Goal: Transaction & Acquisition: Purchase product/service

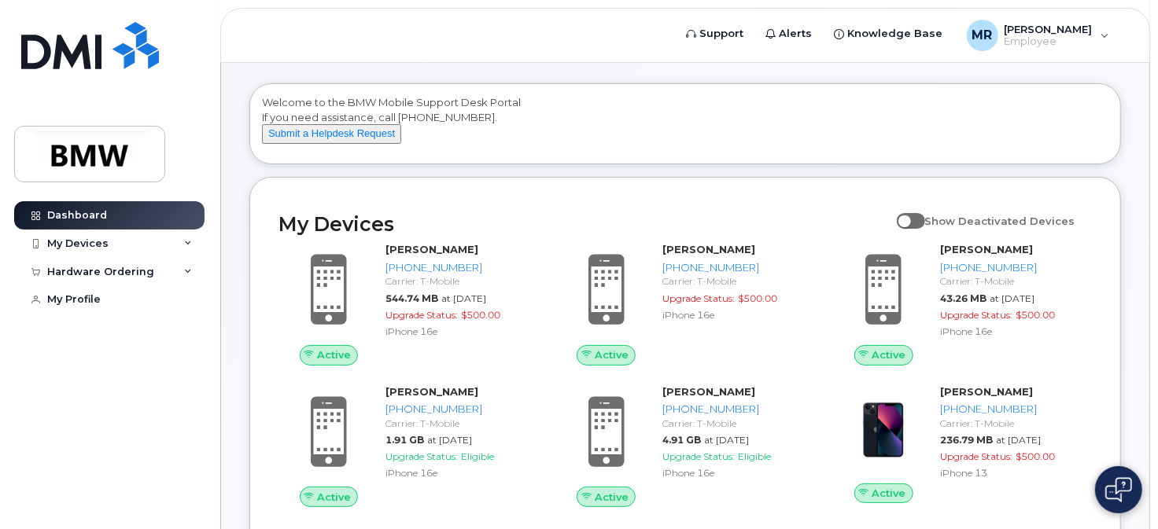
scroll to position [79, 0]
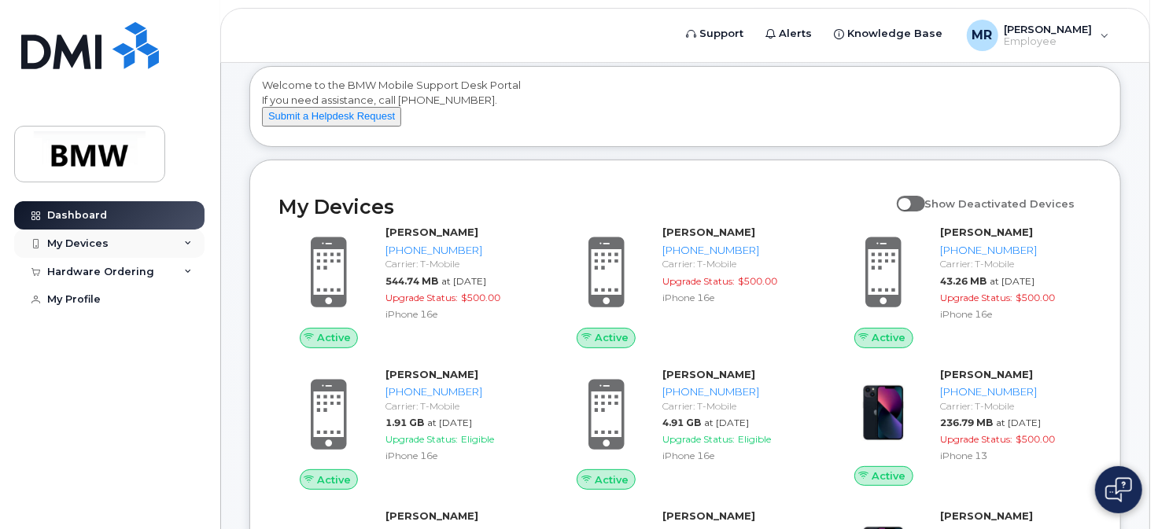
click at [75, 247] on div "My Devices" at bounding box center [77, 244] width 61 height 13
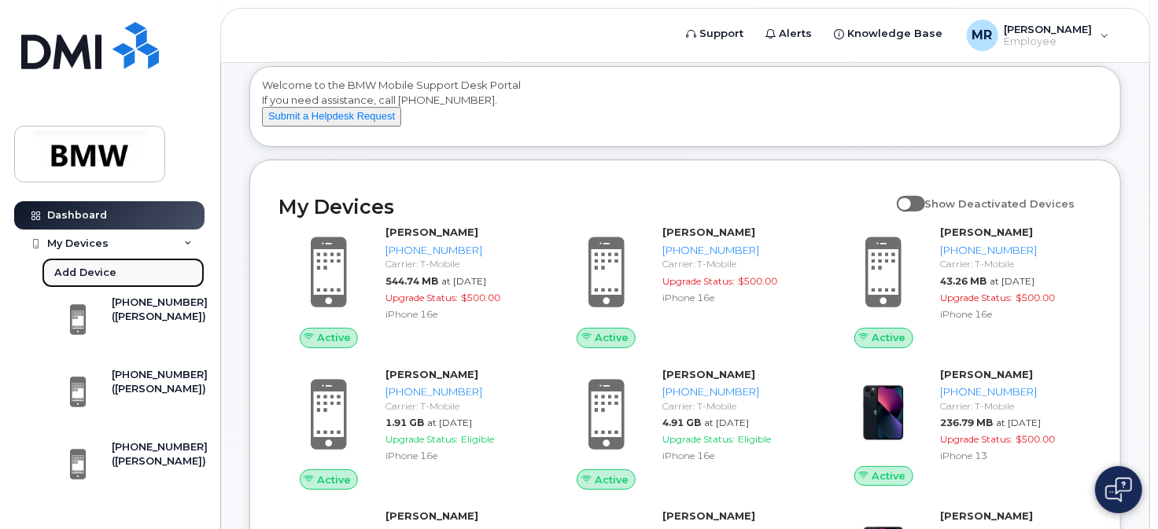
click at [97, 271] on div "Add Device" at bounding box center [85, 273] width 62 height 14
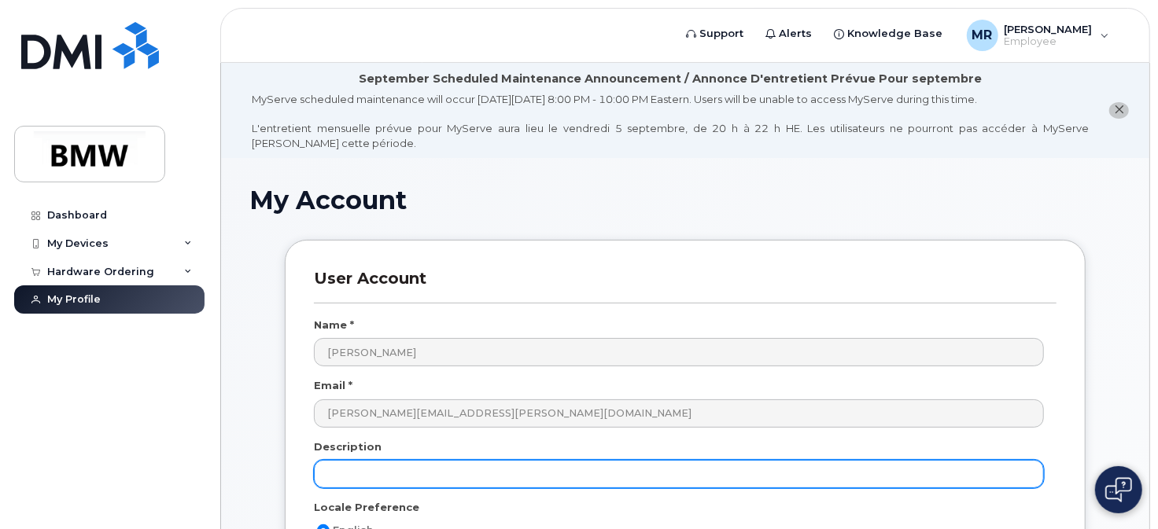
scroll to position [79, 0]
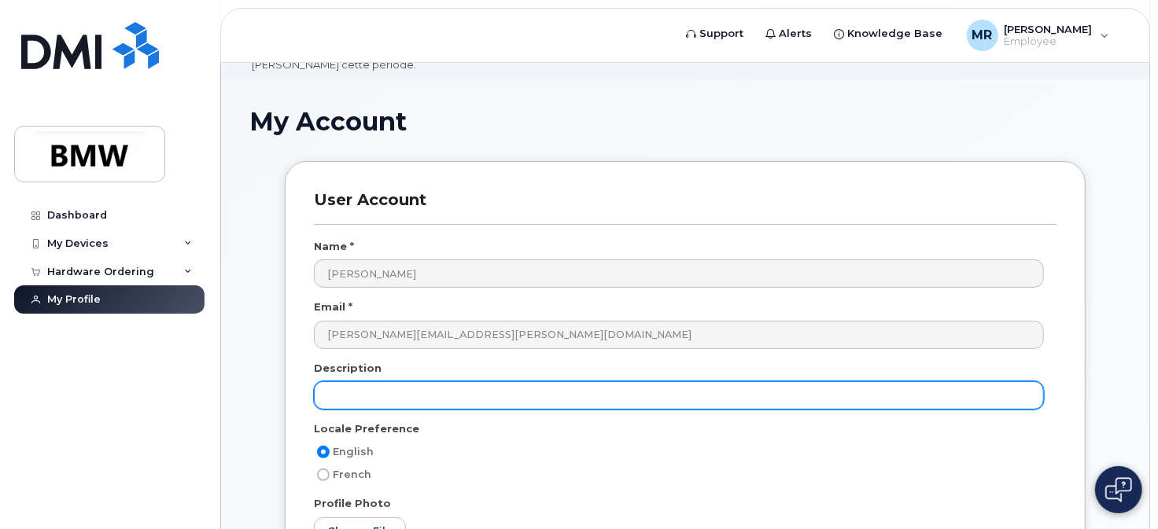
click at [404, 392] on input "text" at bounding box center [679, 396] width 730 height 28
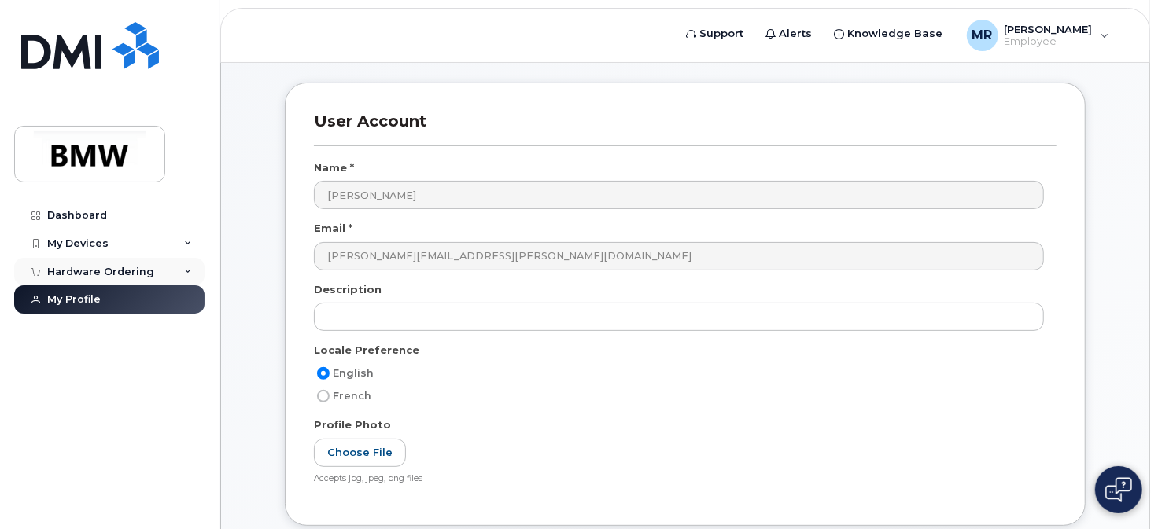
click at [112, 275] on div "Hardware Ordering" at bounding box center [100, 272] width 107 height 13
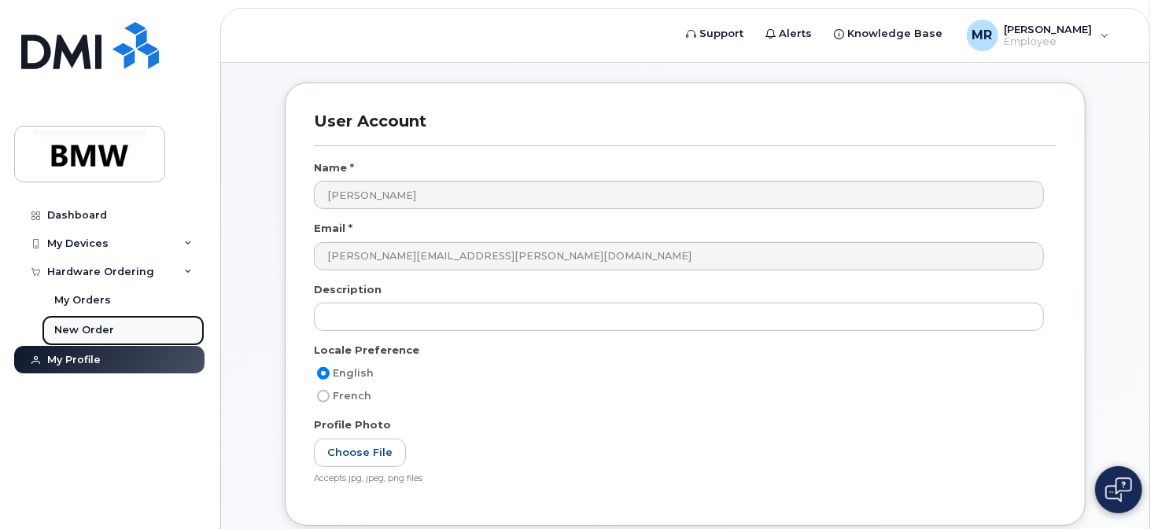
click at [91, 324] on div "New Order" at bounding box center [84, 330] width 60 height 14
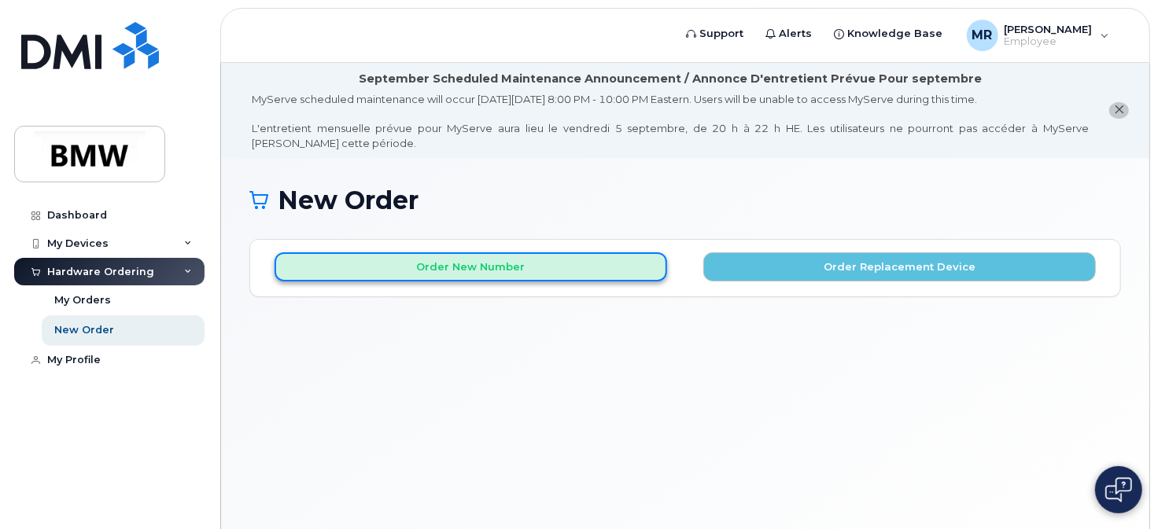
click at [473, 267] on button "Order New Number" at bounding box center [471, 267] width 393 height 29
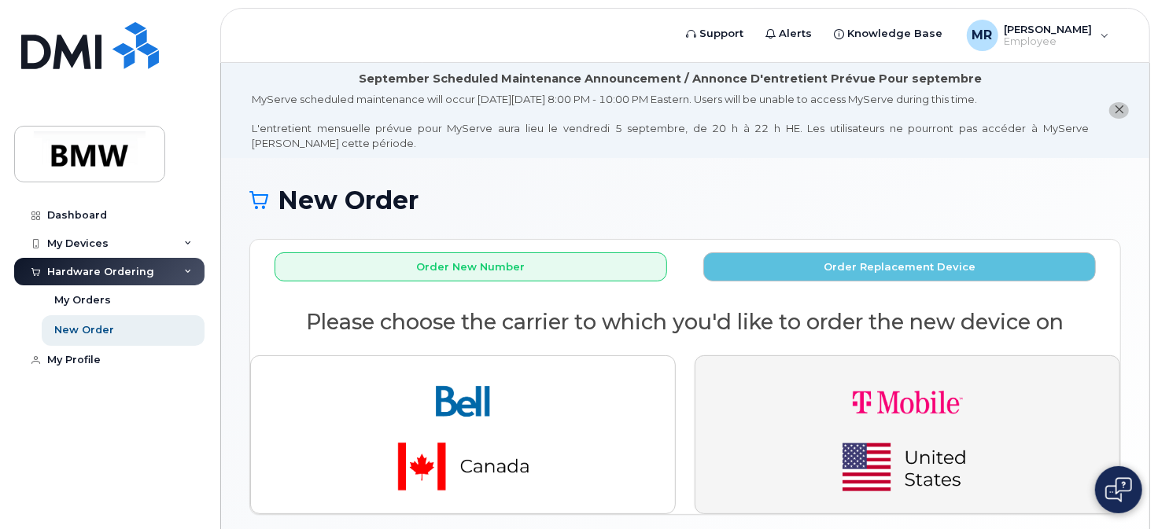
click at [958, 424] on img "button" at bounding box center [908, 435] width 220 height 132
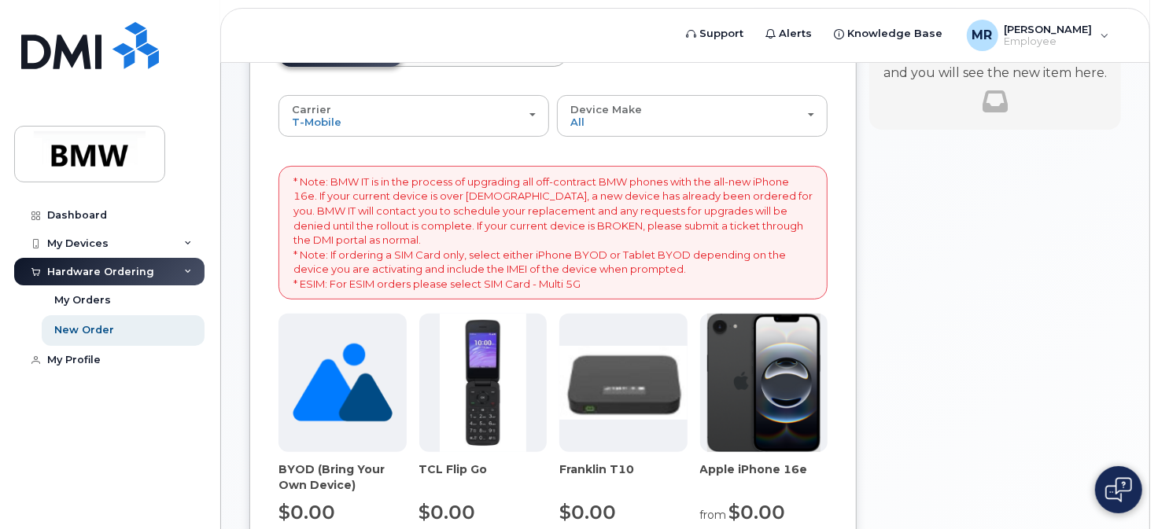
scroll to position [393, 0]
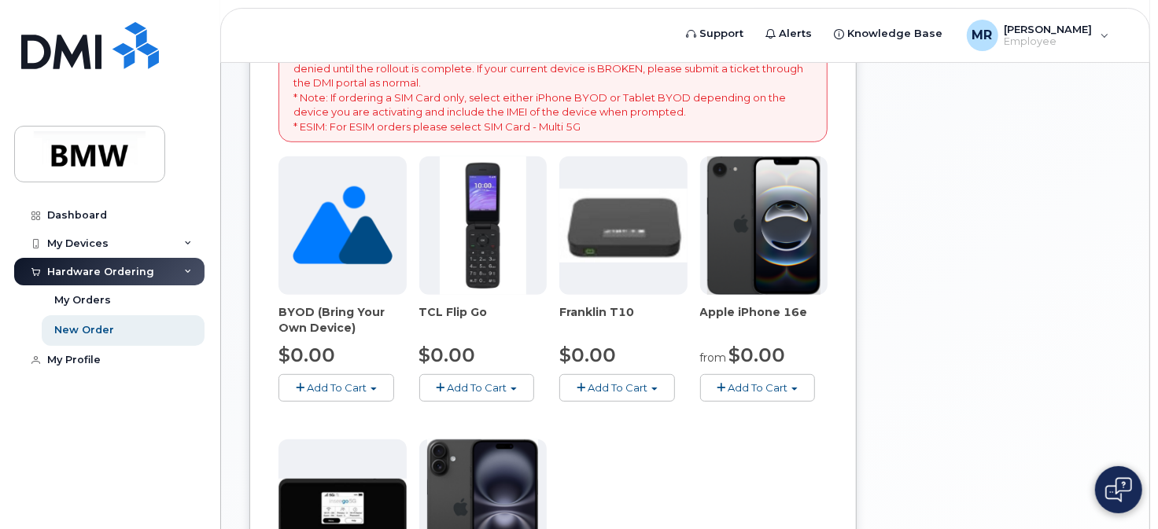
click at [770, 238] on img at bounding box center [763, 226] width 113 height 138
click at [754, 384] on span "Add To Cart" at bounding box center [758, 388] width 60 height 13
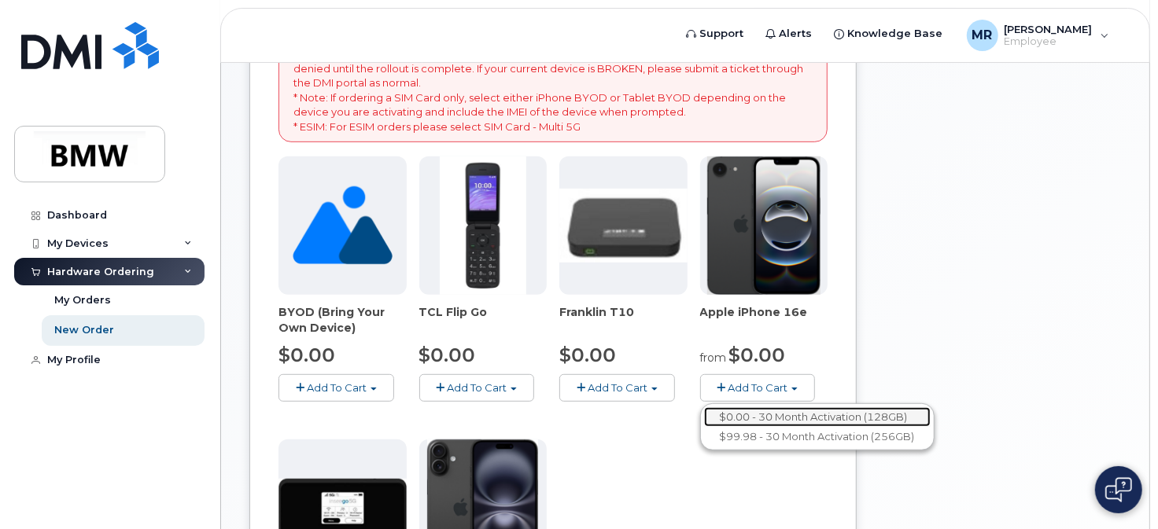
click at [818, 416] on link "$0.00 - 30 Month Activation (128GB)" at bounding box center [817, 417] width 227 height 20
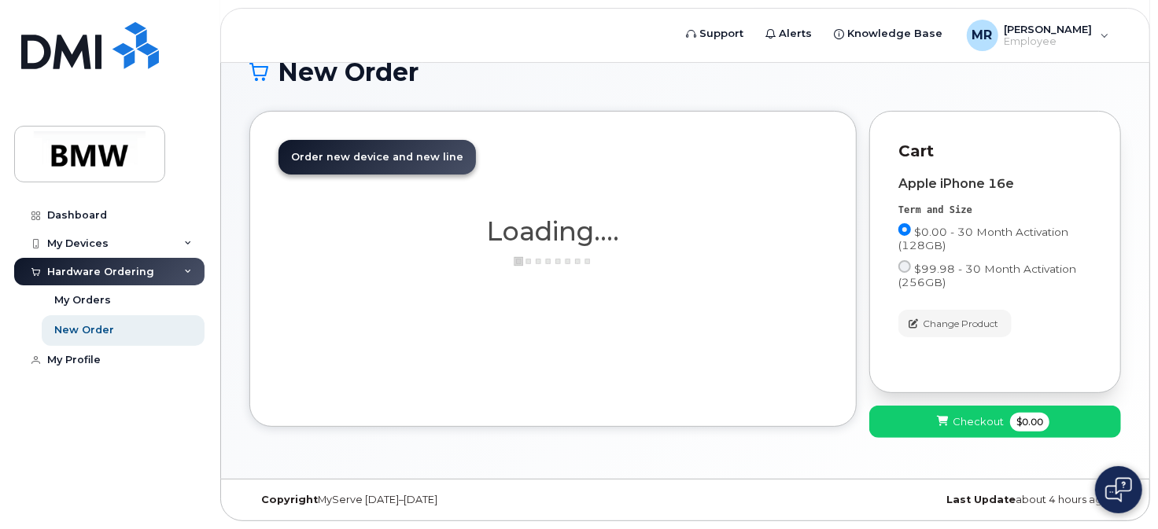
scroll to position [127, 0]
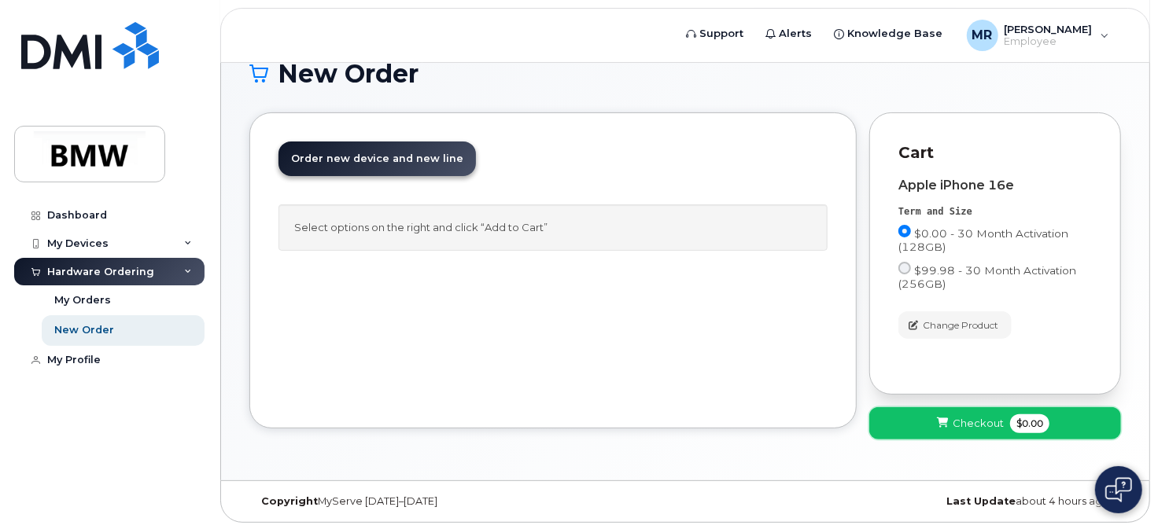
click at [994, 426] on span "Checkout" at bounding box center [978, 423] width 51 height 15
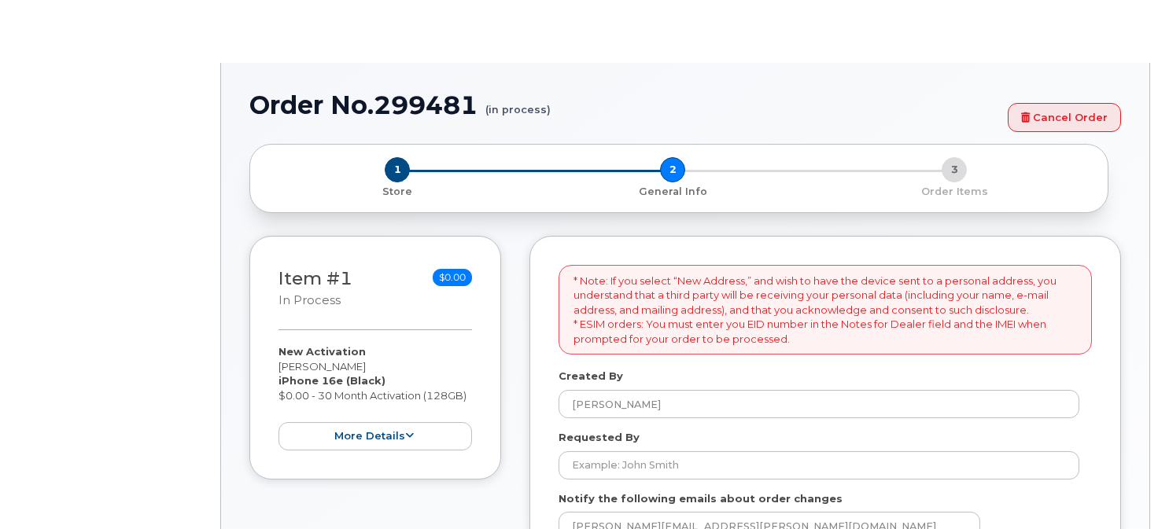
select select
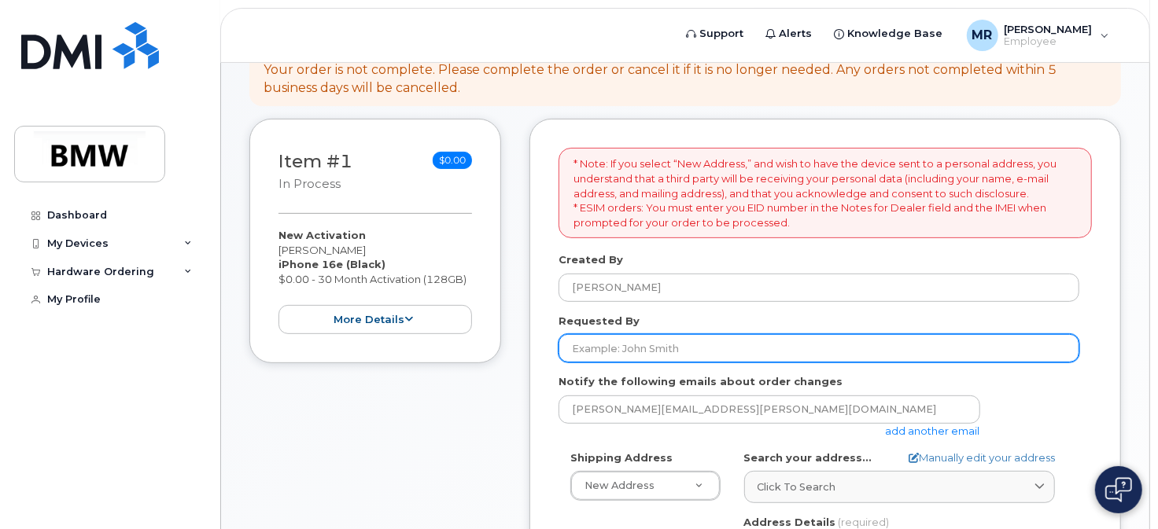
scroll to position [315, 0]
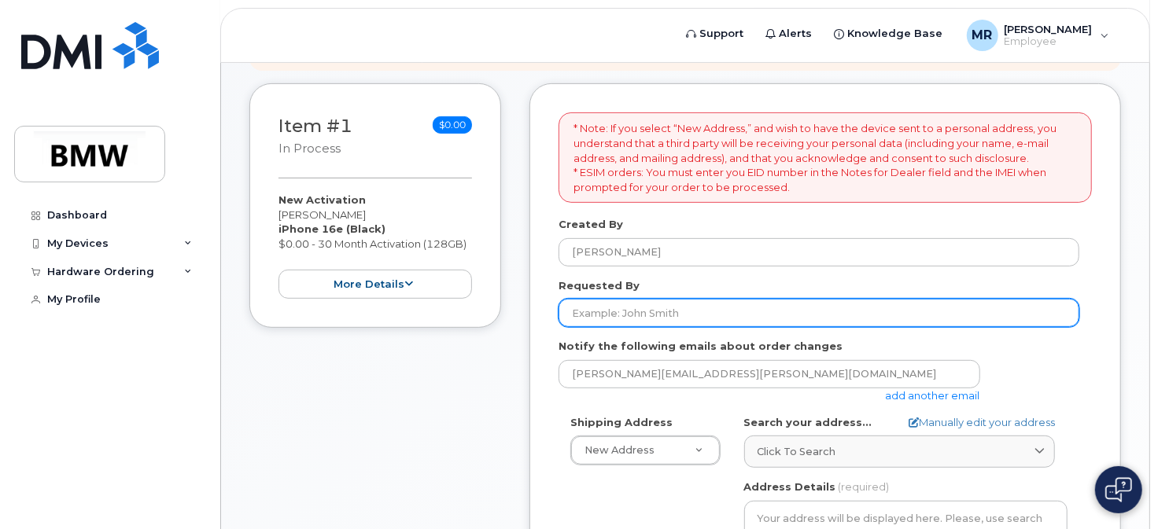
click at [669, 319] on input "Requested By" at bounding box center [819, 313] width 521 height 28
type input "[PERSON_NAME]"
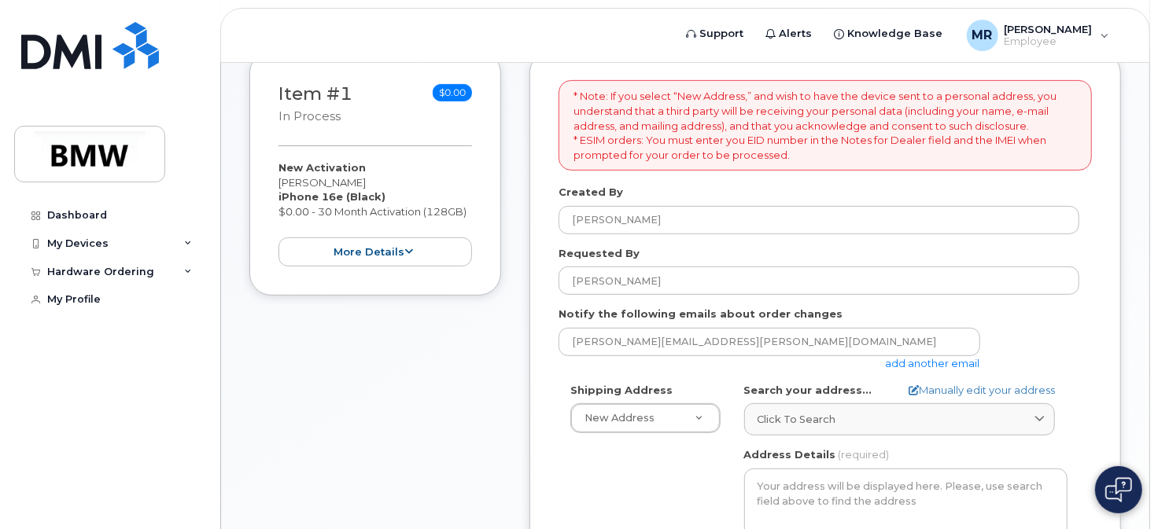
scroll to position [330, 0]
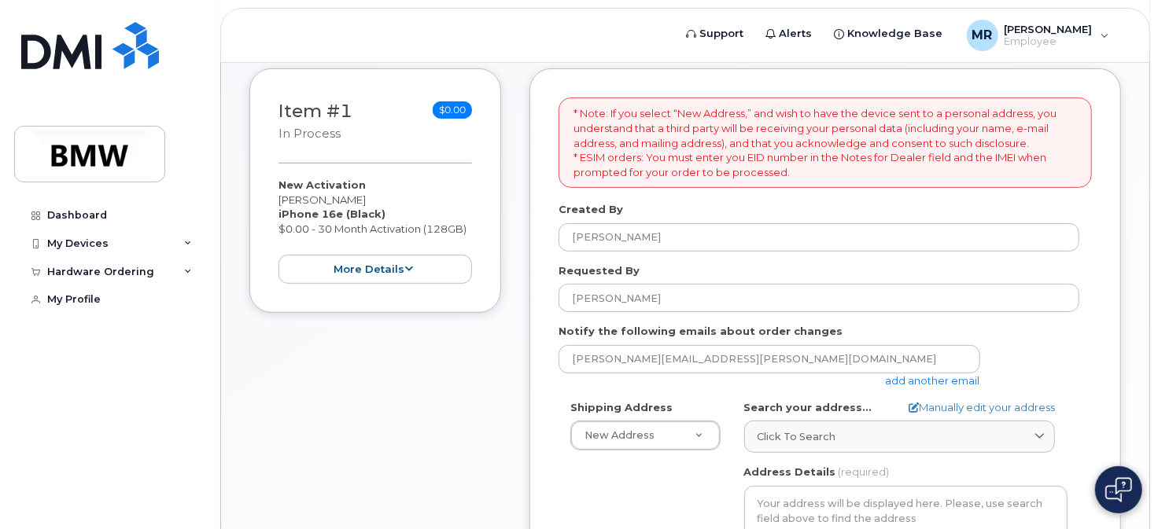
click at [920, 382] on link "add another email" at bounding box center [933, 380] width 94 height 13
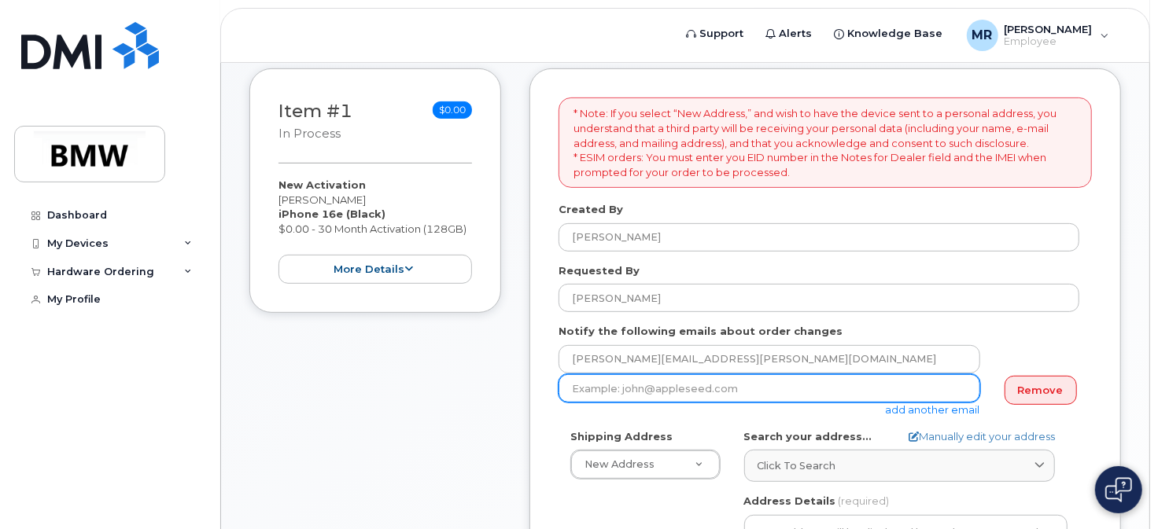
click at [696, 385] on input "email" at bounding box center [770, 388] width 422 height 28
drag, startPoint x: 689, startPoint y: 387, endPoint x: 508, endPoint y: 408, distance: 182.2
click at [508, 408] on div "Item #1 in process $0.00 New Activation Melissa Russell iPhone 16e (Black) $0.0…" at bounding box center [685, 517] width 872 height 899
type input "M"
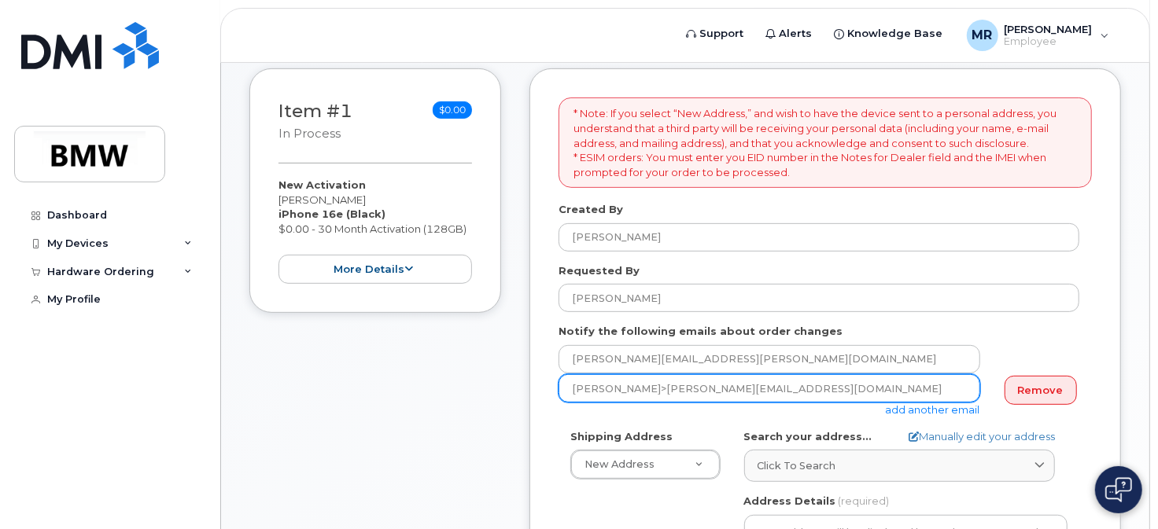
click at [820, 383] on input "Tawanda>Murray@bmwmc.com" at bounding box center [770, 388] width 422 height 28
drag, startPoint x: 620, startPoint y: 389, endPoint x: 645, endPoint y: 423, distance: 42.2
click at [621, 392] on input "Tawanda>Murray@bmwmc.com" at bounding box center [770, 388] width 422 height 28
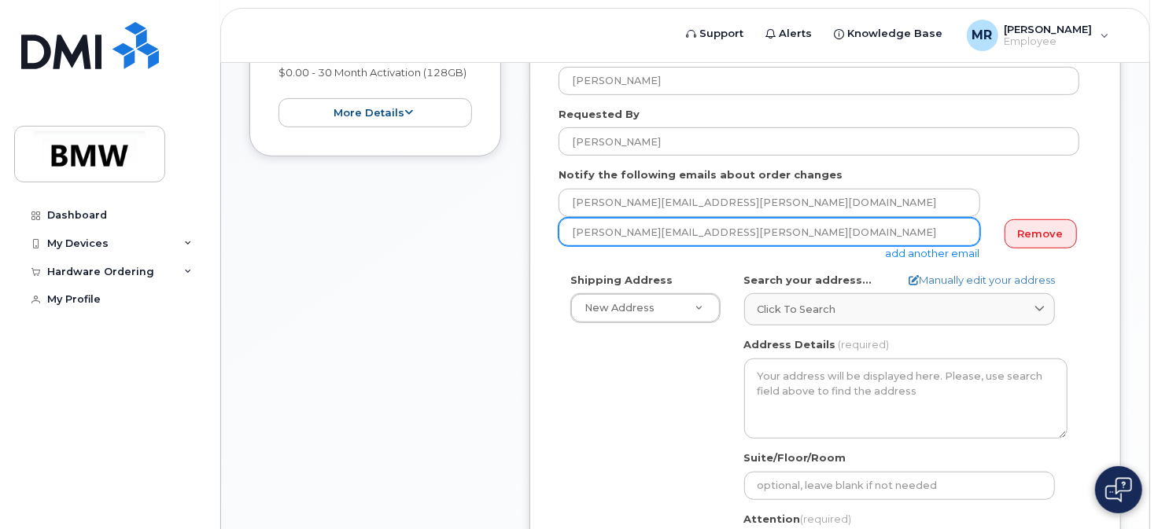
scroll to position [487, 0]
type input "Tawanda.Murray@bmwmc.com"
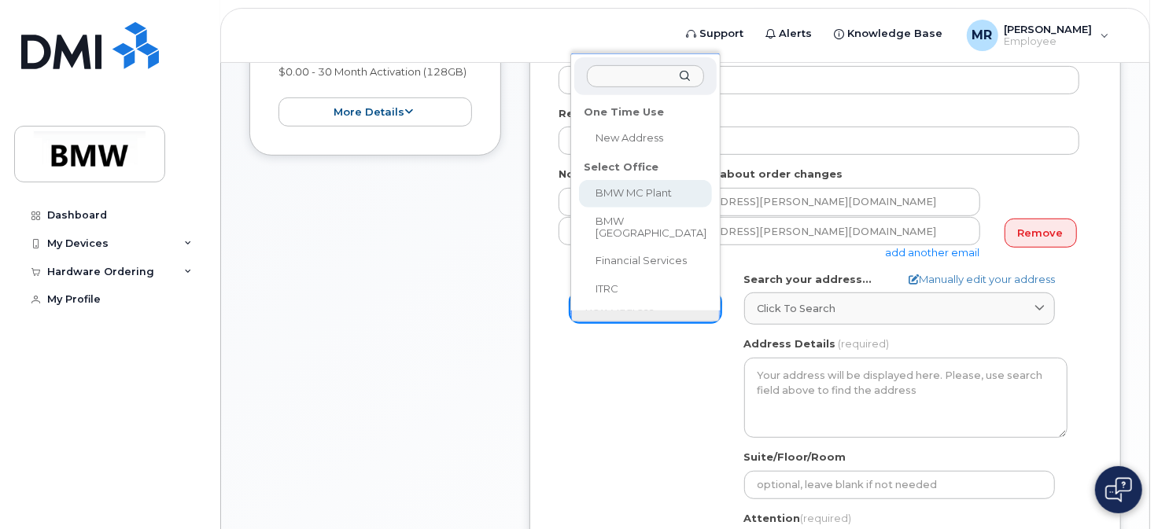
select select
type textarea "1400 Highway 101 S GREER SC 29651-6731 UNITED STATES Greer South Carolina 29651…"
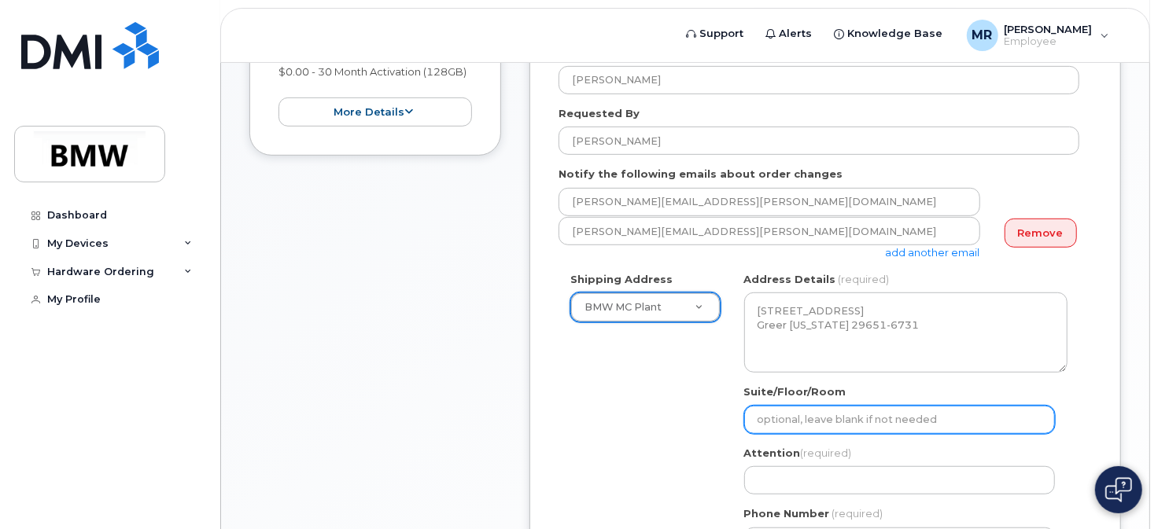
click at [854, 425] on input "Suite/Floor/Room" at bounding box center [899, 420] width 311 height 28
type input "Central Supply - Paint Shop"
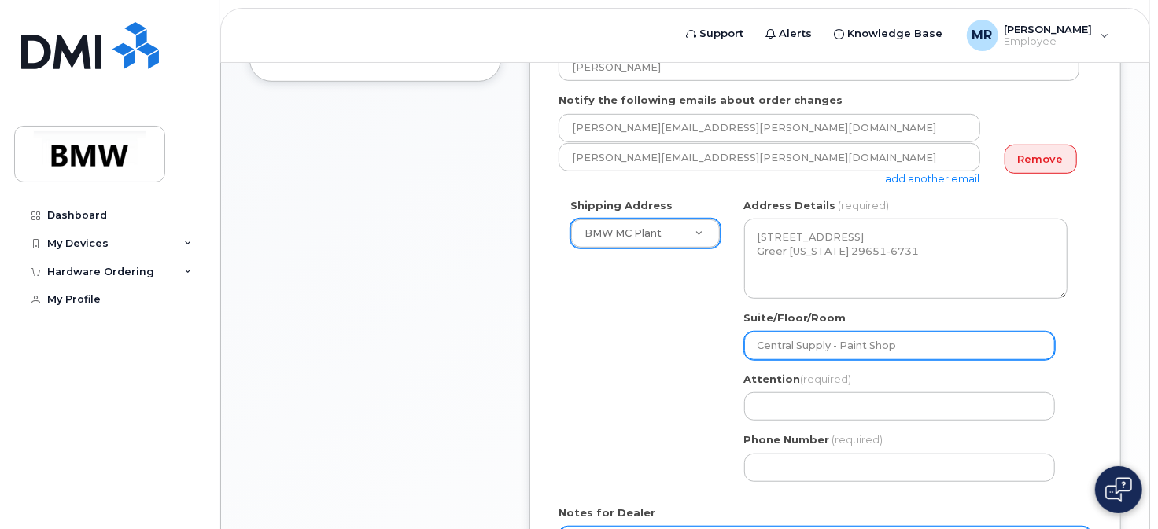
scroll to position [644, 0]
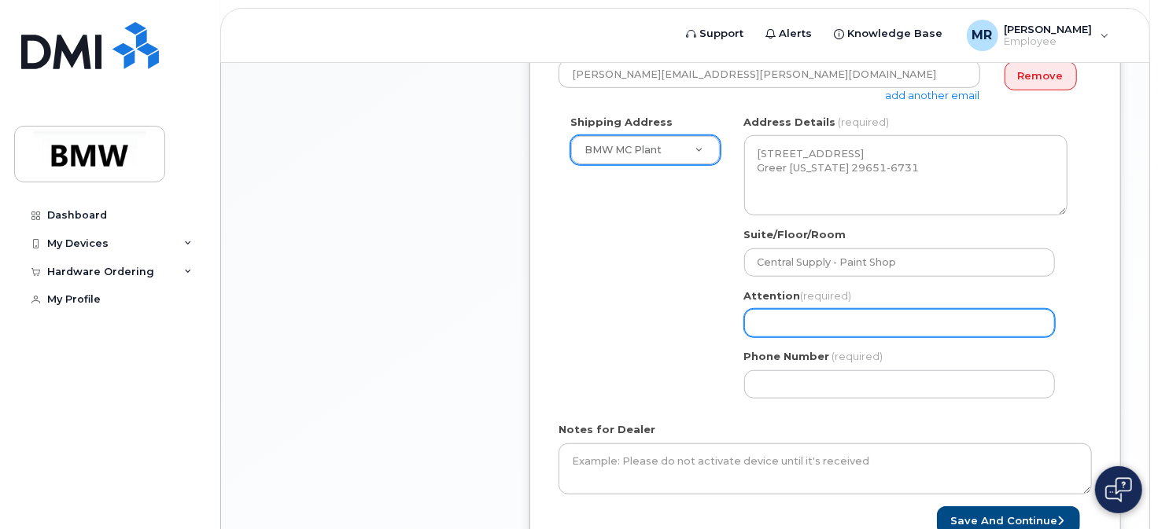
click at [780, 319] on input "Attention (required)" at bounding box center [899, 323] width 311 height 28
select select
type input "T"
select select
type input "Tw"
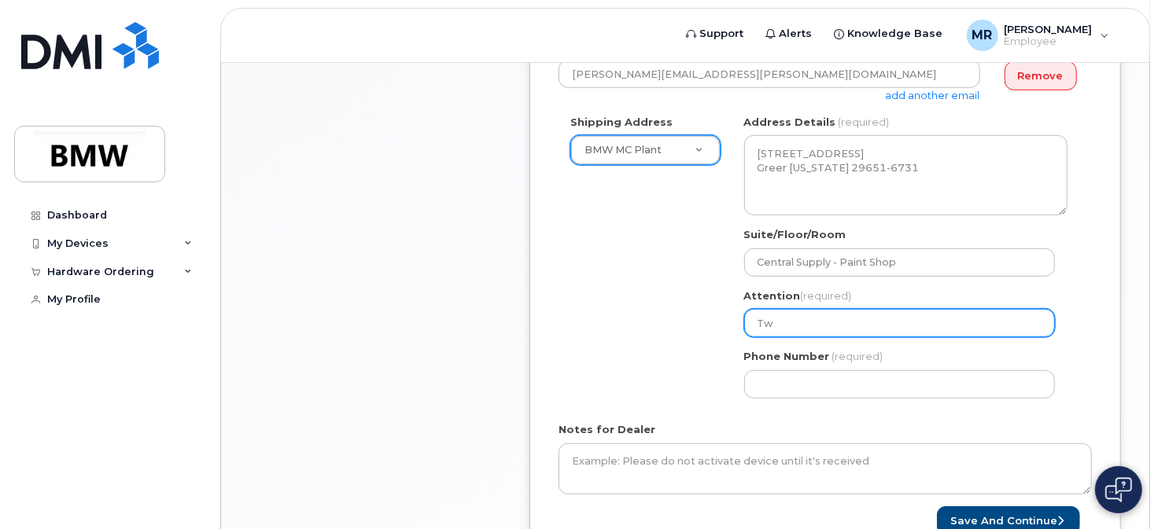
select select
type input "Twa"
select select
type input "Twan"
select select
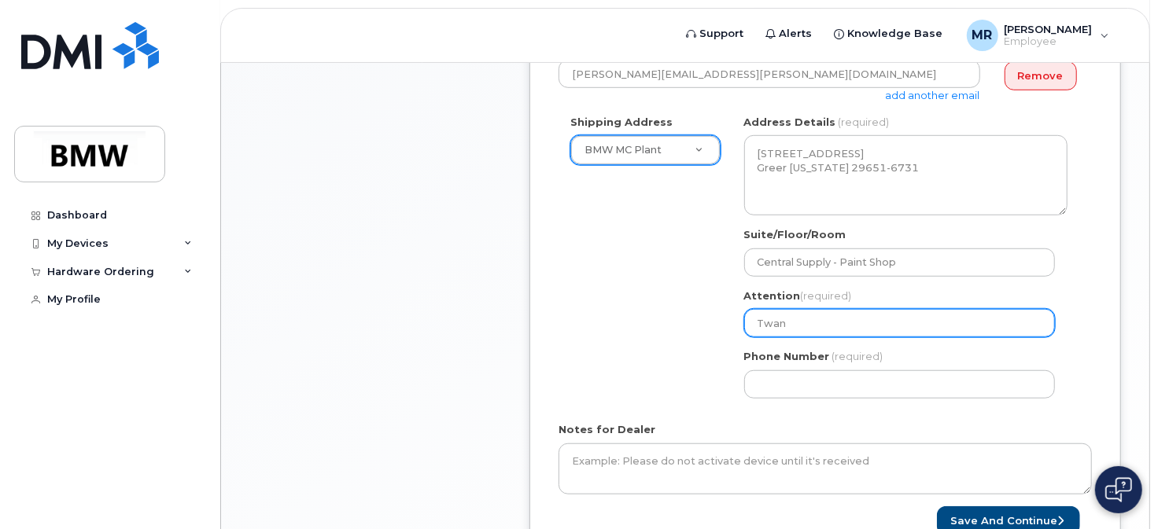
type input "Twand"
select select
type input "Twanda"
select select
type input "Twanda M"
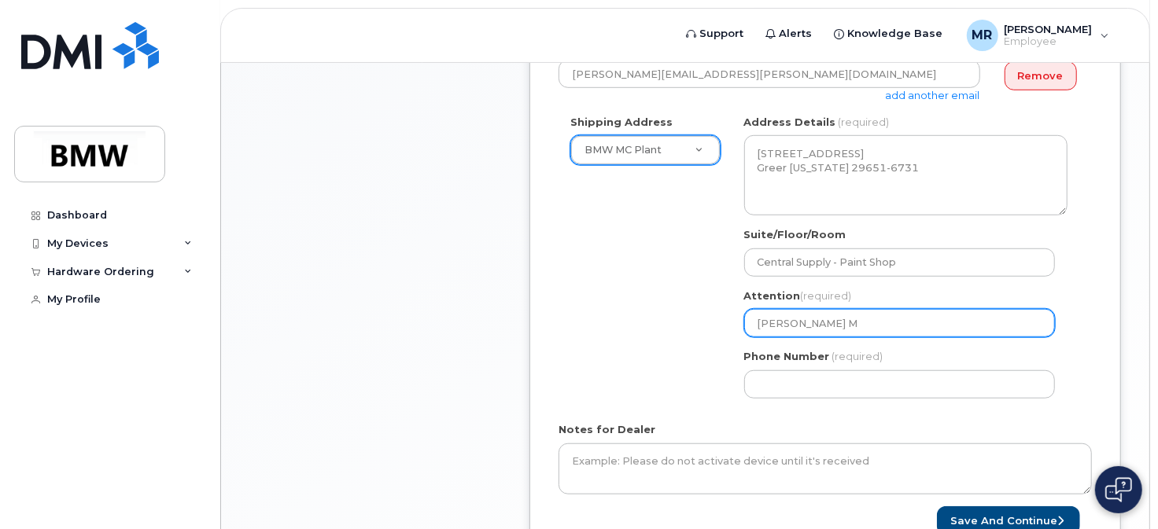
select select
type input "Twanda Mu"
select select
type input "Twanda M"
select select
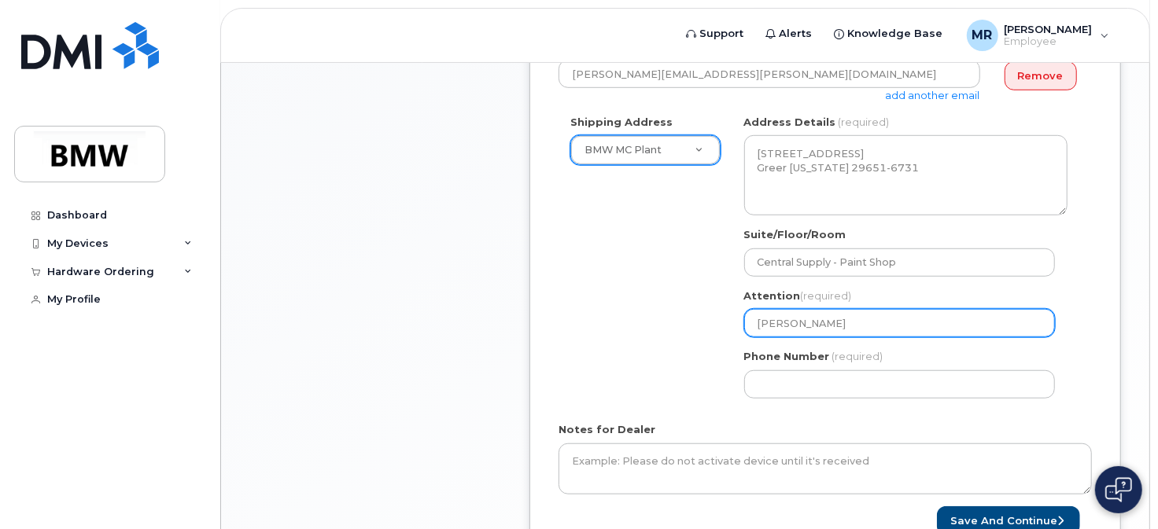
type input "Twanda"
select select
type input "Twand"
select select
type input "Twan"
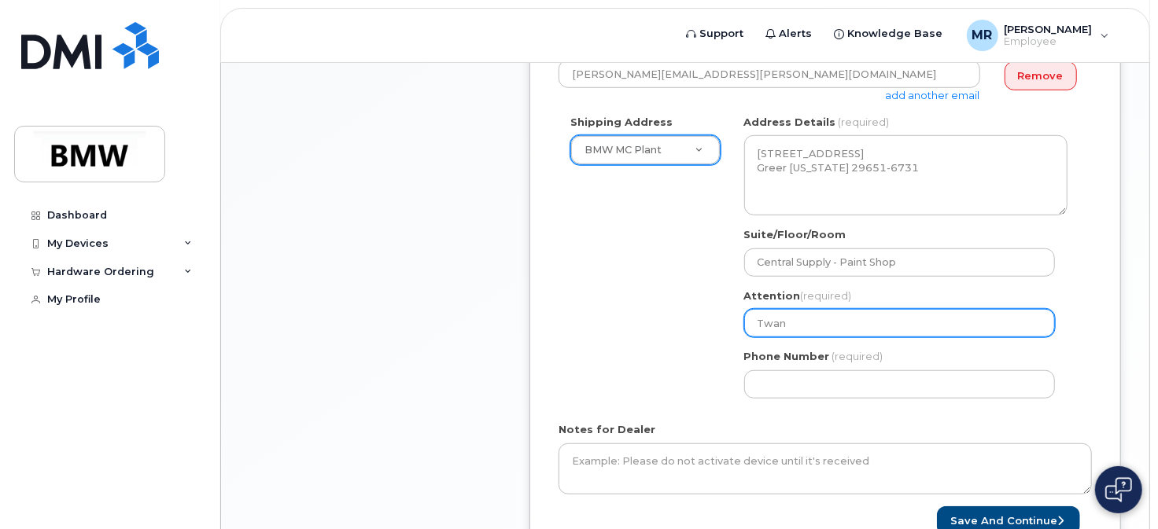
select select
type input "Twa"
select select
type input "Twan"
select select
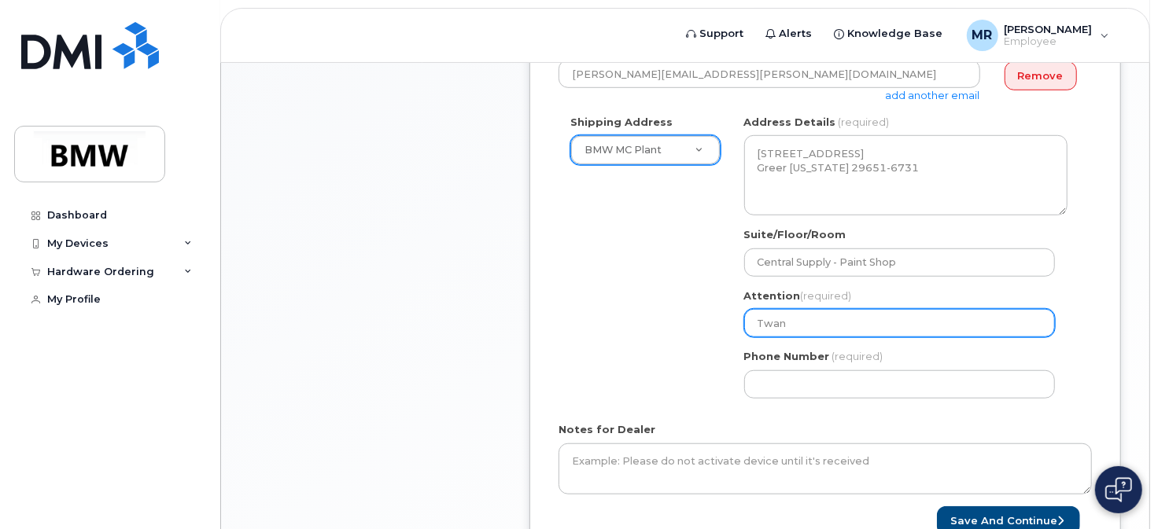
type input "Twand"
select select
type input "Twanda"
select select
type input "Twanda M"
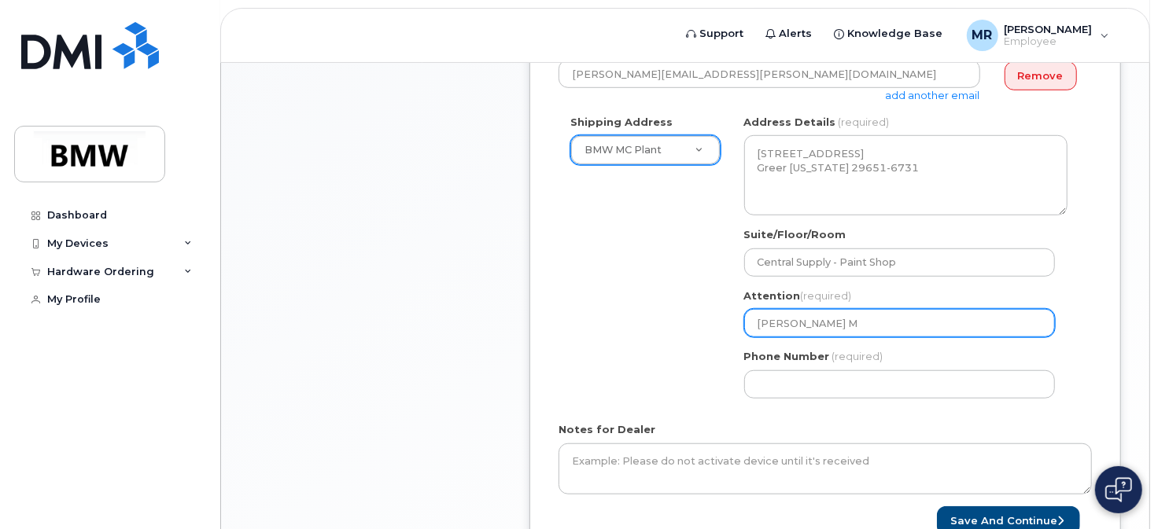
select select
type input "Twanda Mu"
select select
type input "Twanda Mur"
select select
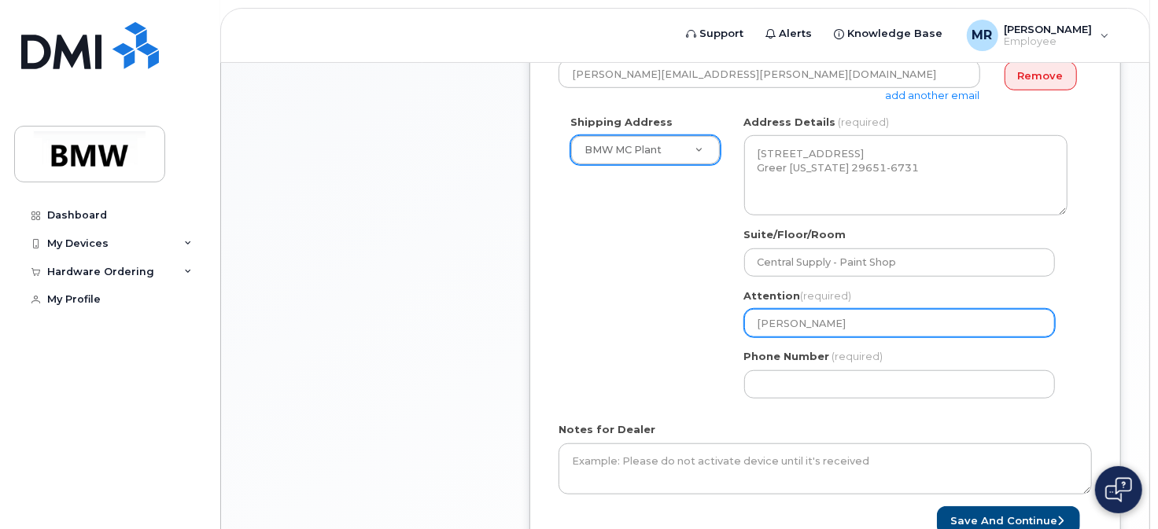
type input "Twanda Murr"
select select
type input "Twanda Murra"
select select
type input "Twanda Murray"
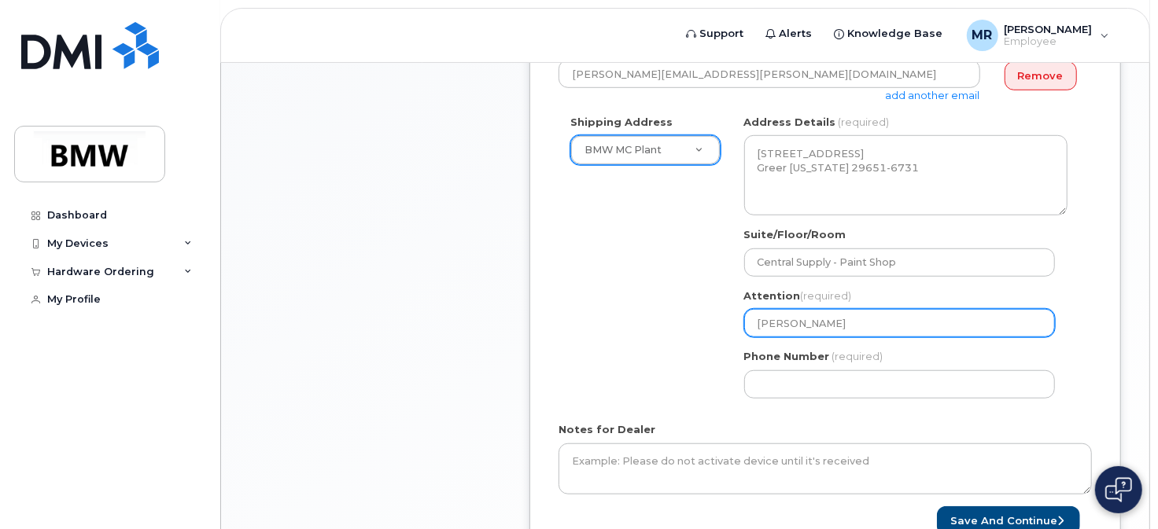
drag, startPoint x: 763, startPoint y: 322, endPoint x: 787, endPoint y: 362, distance: 47.0
click at [762, 326] on input "Twanda Murray" at bounding box center [899, 323] width 311 height 28
select select
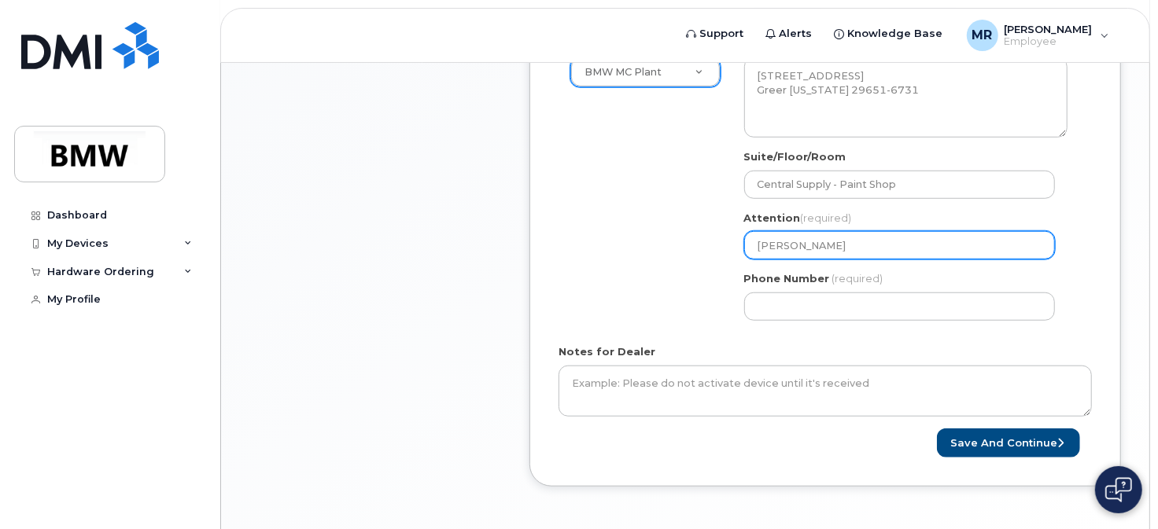
scroll to position [723, 0]
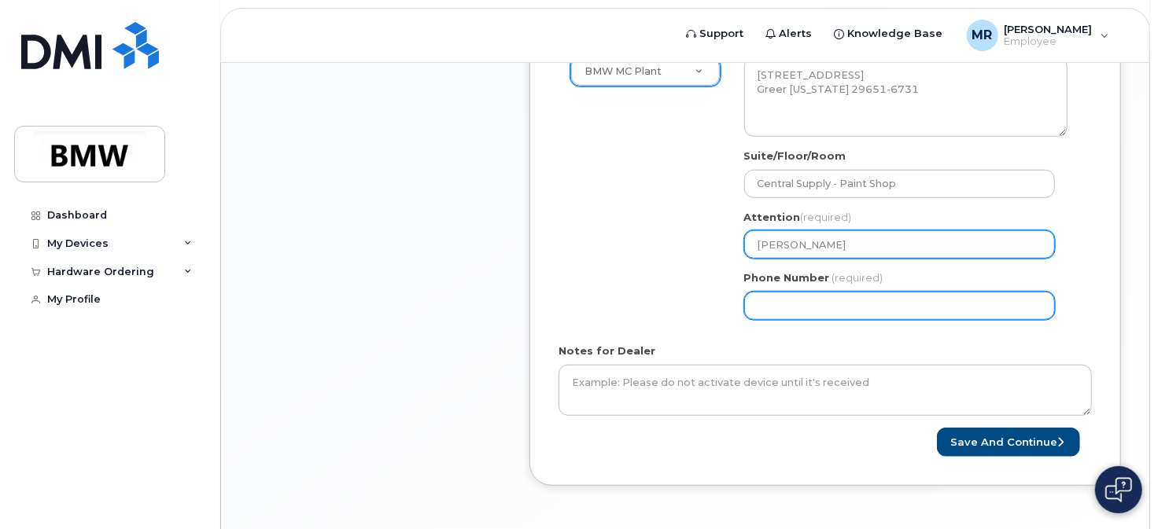
type input "[PERSON_NAME]"
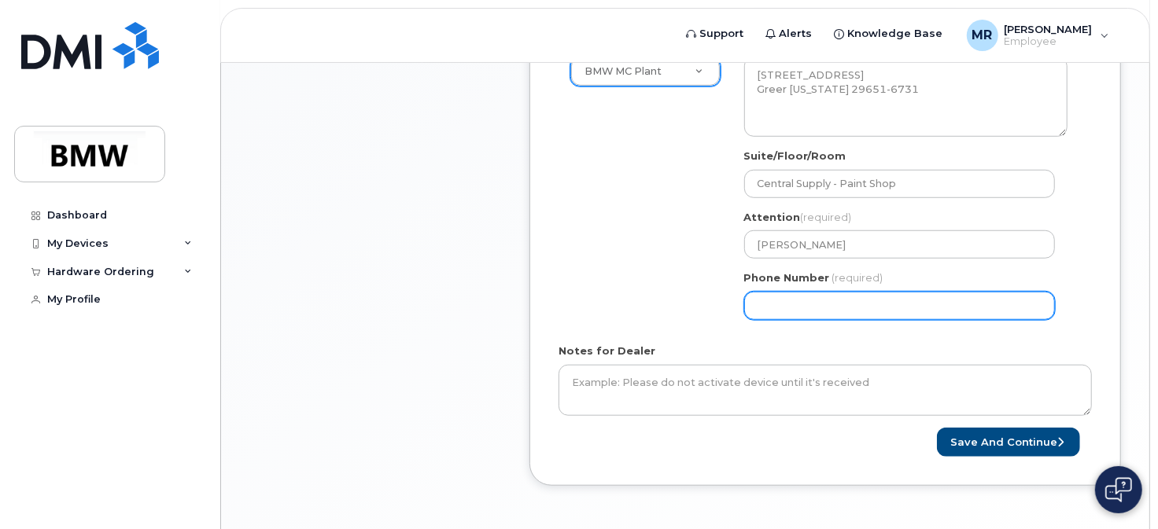
click at [803, 307] on input "Phone Number" at bounding box center [899, 306] width 311 height 28
select select
type input "864802"
type input "864802490"
select select
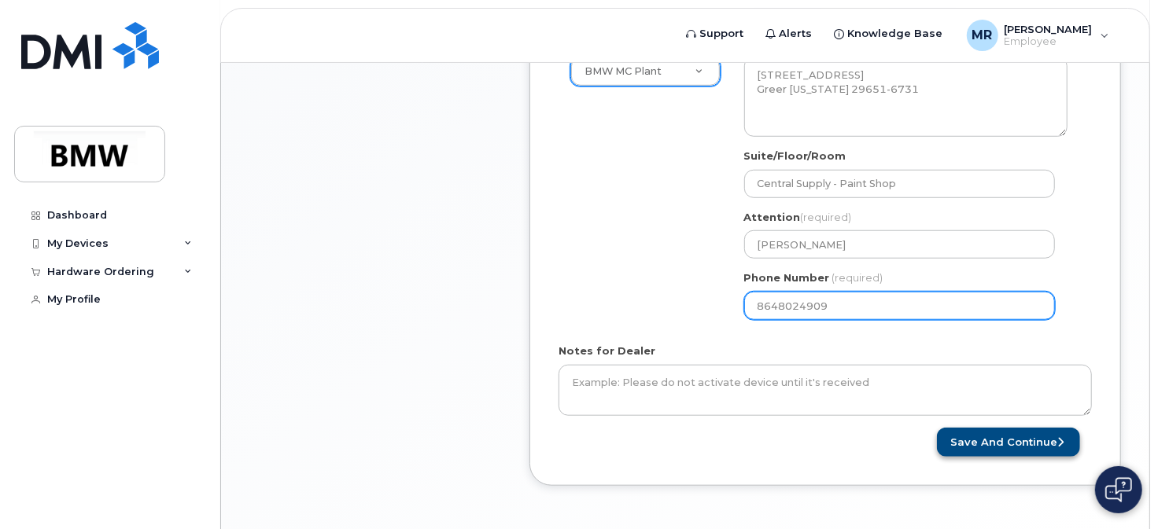
type input "8648024909"
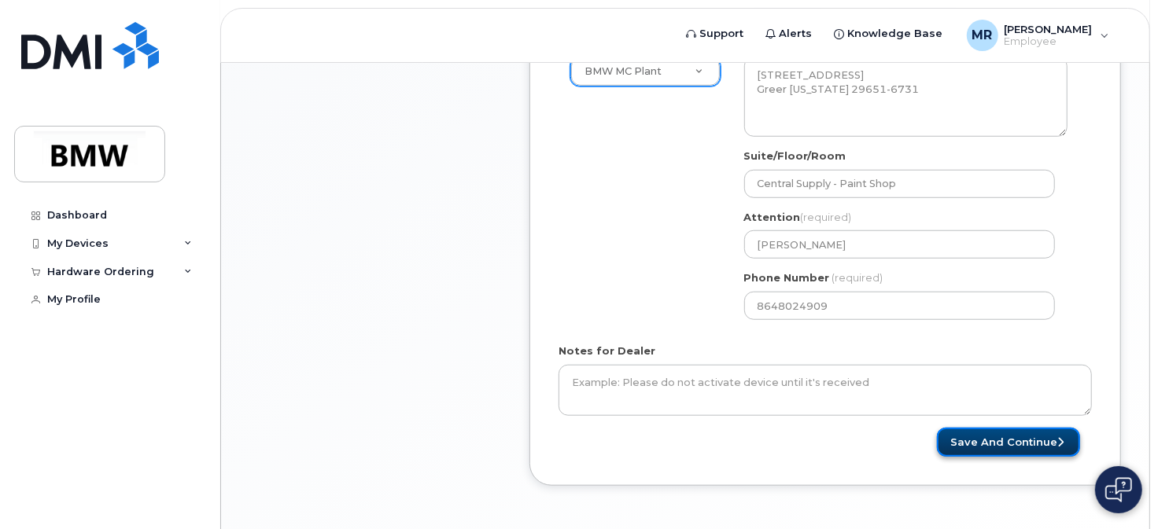
click at [991, 442] on button "Save and Continue" at bounding box center [1008, 442] width 143 height 29
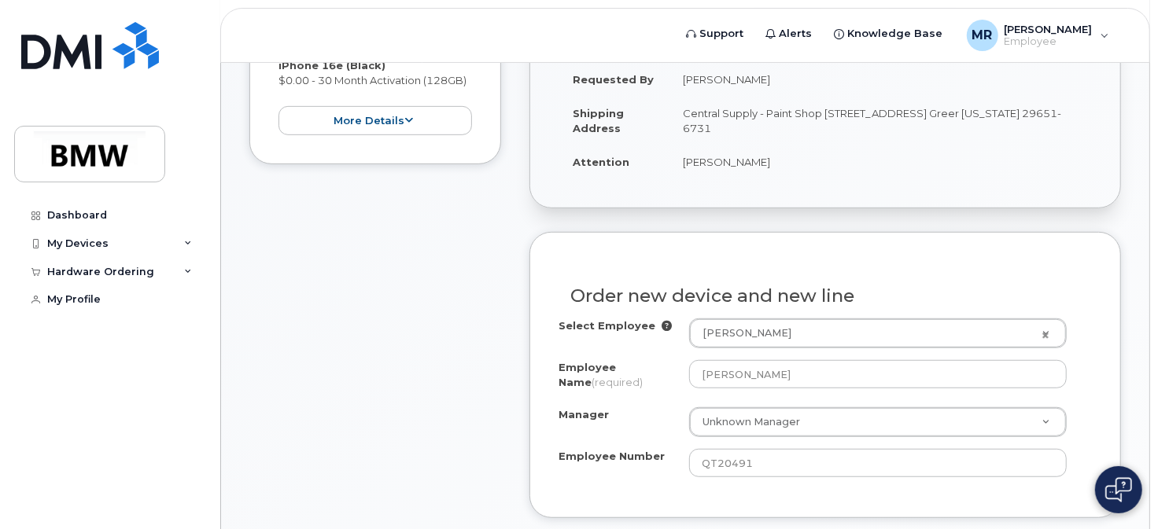
scroll to position [557, 0]
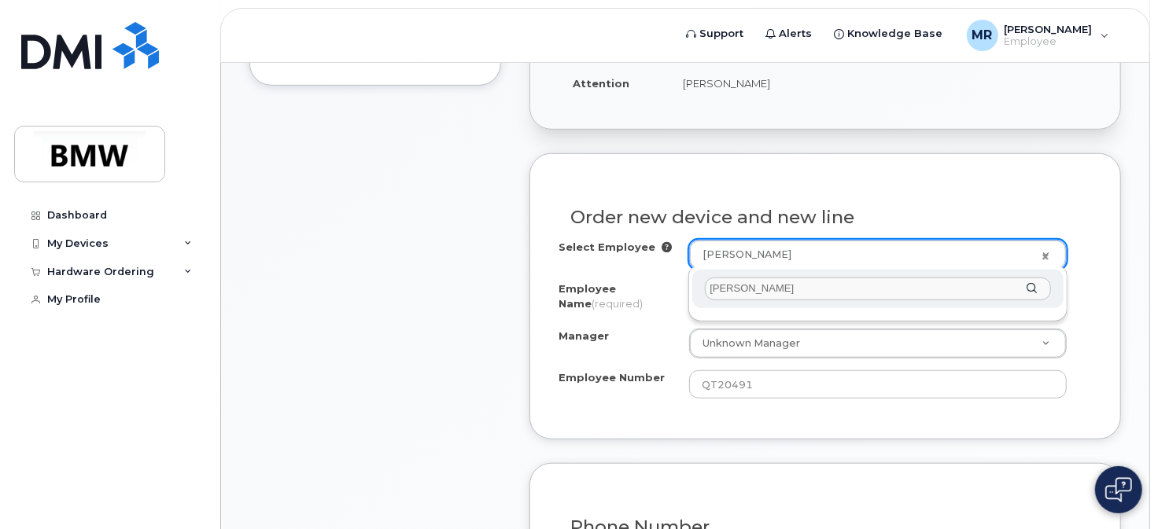
drag, startPoint x: 820, startPoint y: 288, endPoint x: 679, endPoint y: 307, distance: 142.9
click at [679, 307] on body "Support Alerts Knowledge Base MR [PERSON_NAME] Employee English Français Sign o…" at bounding box center [579, 458] width 1158 height 2031
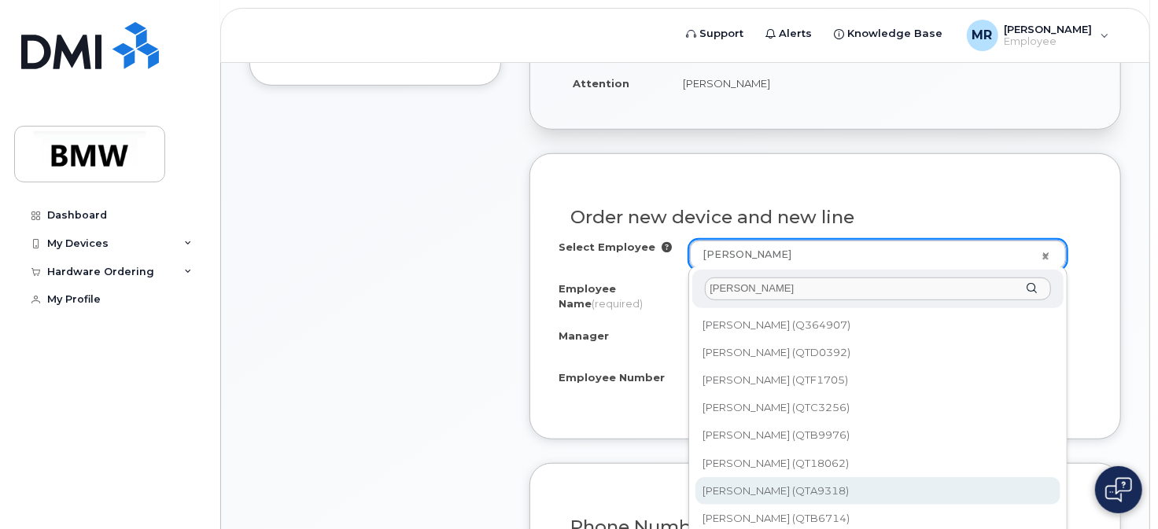
type input "[PERSON_NAME]"
type input "1901256"
type input "[PERSON_NAME]"
type input "QTA9318"
type input "1795"
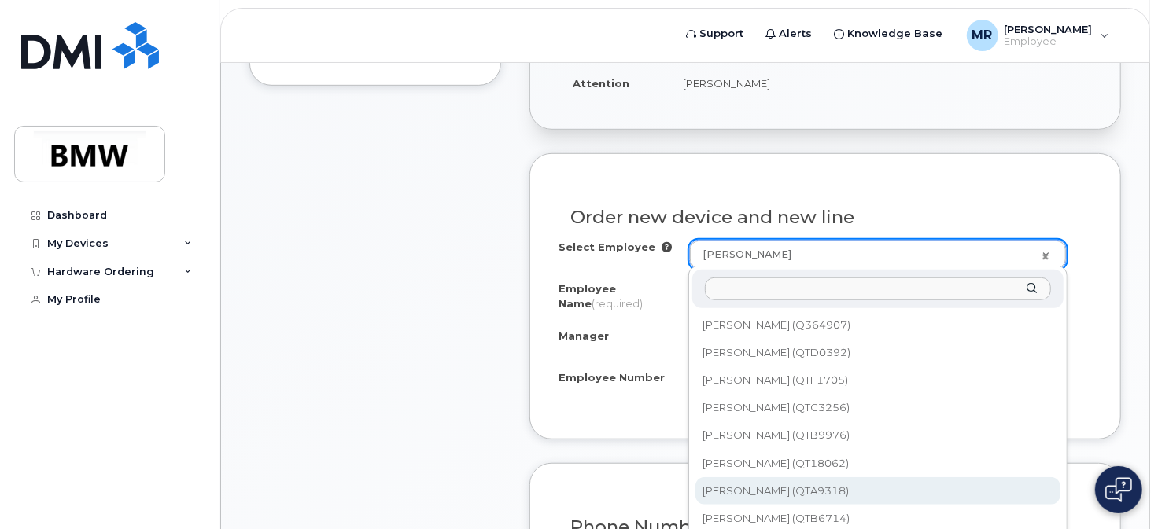
select select "1895321"
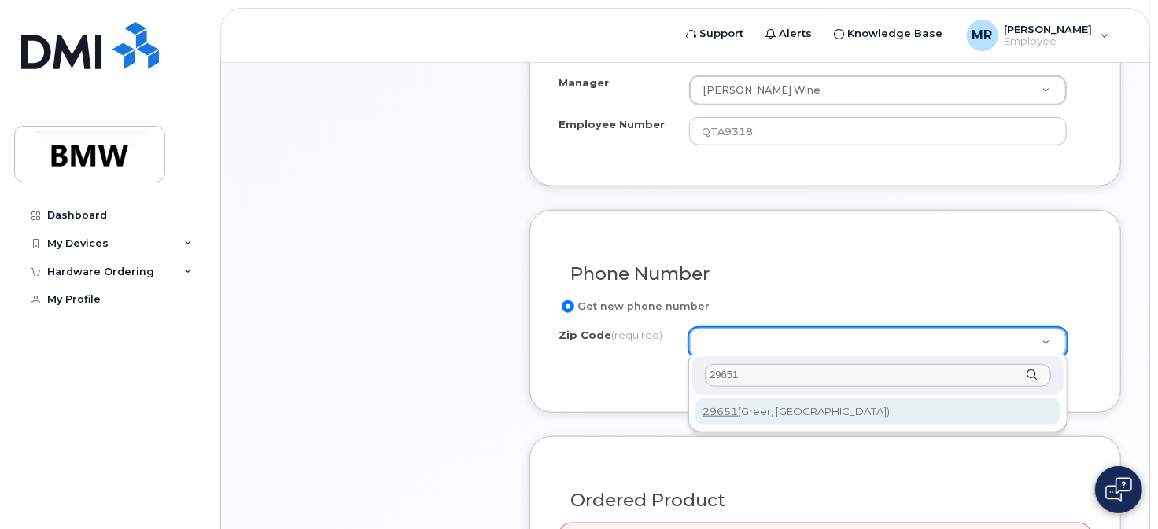
scroll to position [793, 0]
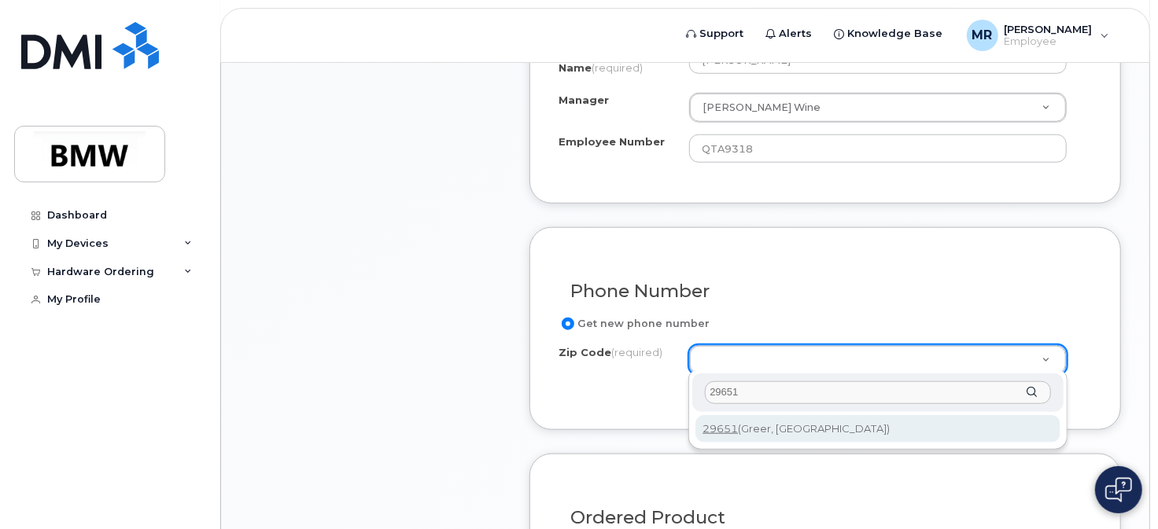
type input "29651"
type input "29651 (Greer, SC)"
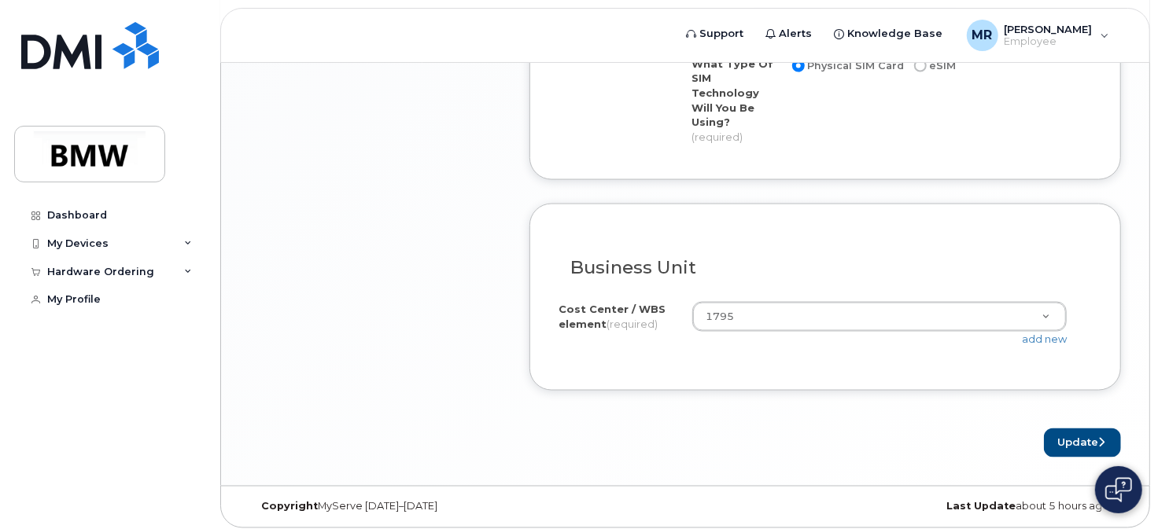
scroll to position [1495, 0]
click at [1077, 437] on button "Update" at bounding box center [1082, 442] width 77 height 29
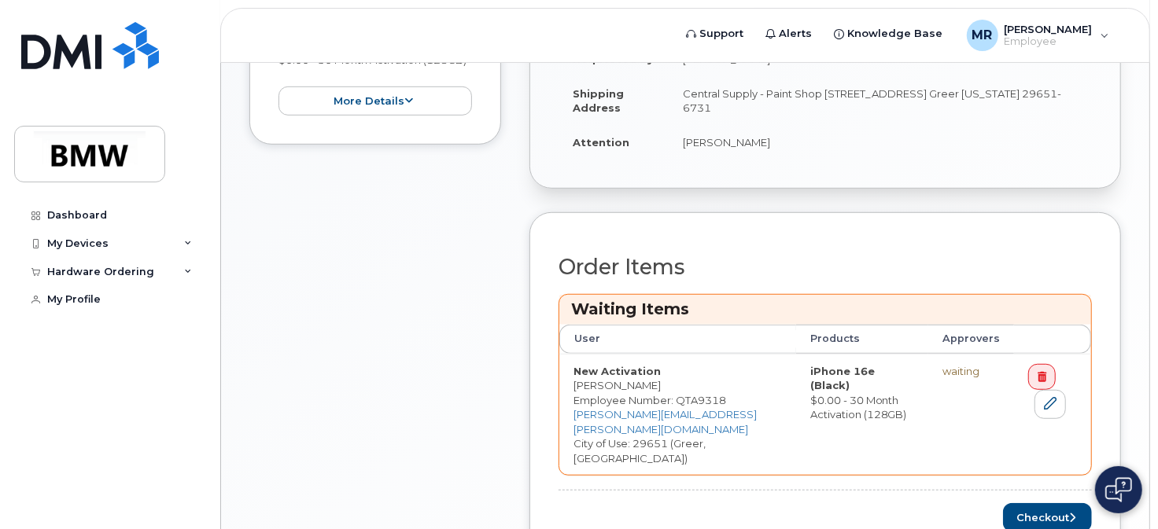
scroll to position [666, 0]
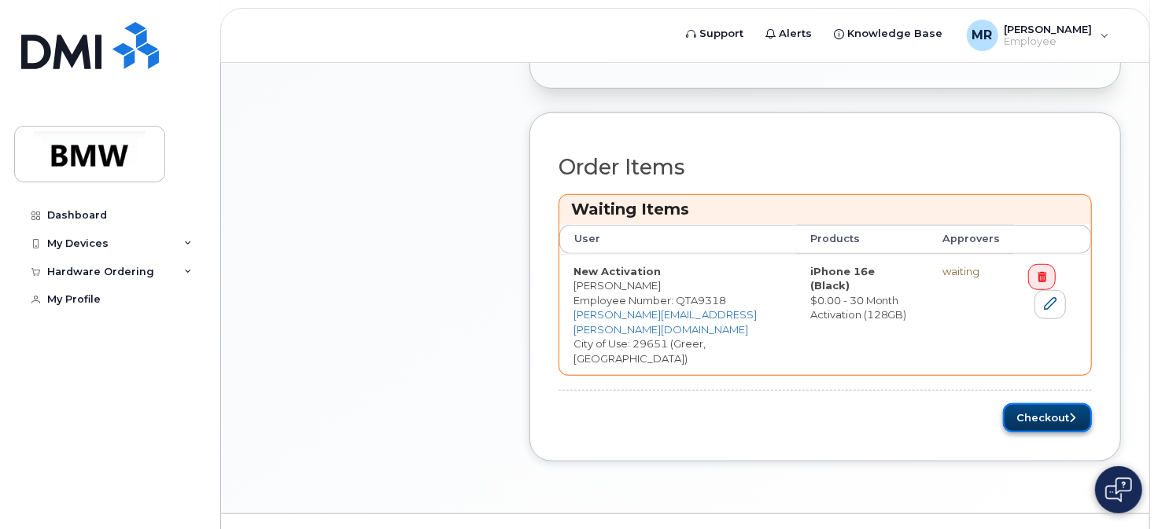
click at [1041, 404] on button "Checkout" at bounding box center [1047, 418] width 89 height 29
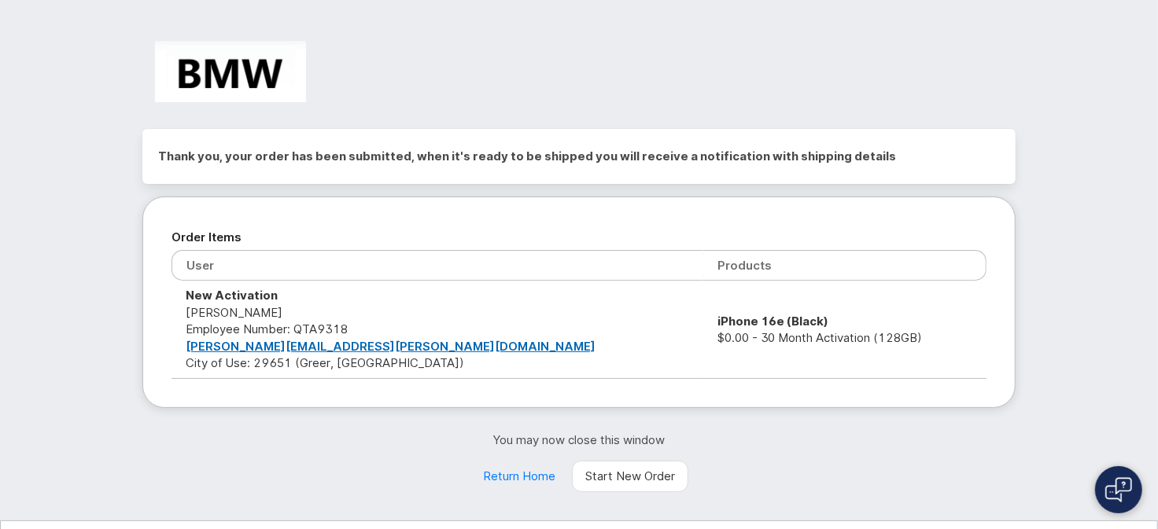
scroll to position [31, 0]
